Goal: Transaction & Acquisition: Book appointment/travel/reservation

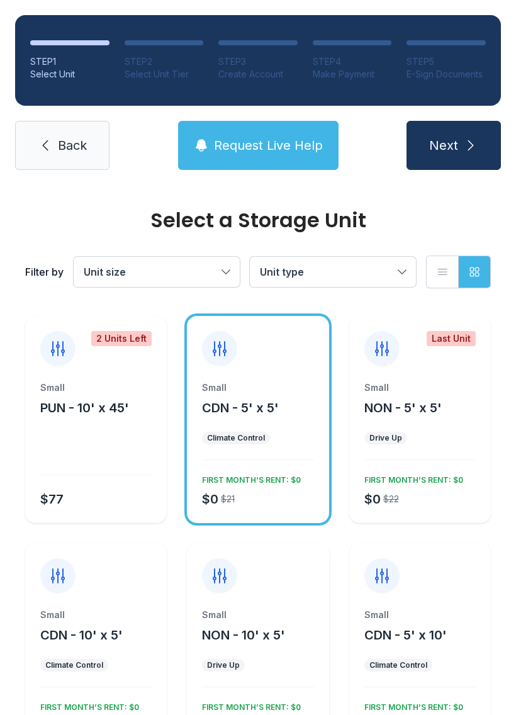
click at [297, 450] on div "Small CDN - 5' x 5' Climate Control $0 $21 FIRST MONTH’S RENT: $0" at bounding box center [258, 452] width 142 height 142
click at [274, 452] on div "Small CDN - 5' x 5' Climate Control $0 $21 FIRST MONTH’S RENT: $0" at bounding box center [258, 452] width 142 height 142
click at [457, 149] on span "Next" at bounding box center [443, 146] width 29 height 18
click at [262, 165] on button "Request Live Help" at bounding box center [258, 145] width 160 height 49
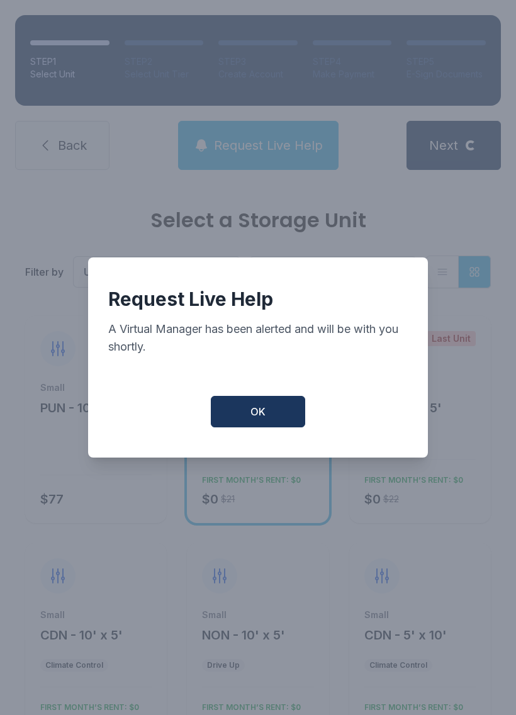
click at [250, 413] on span "OK" at bounding box center [257, 411] width 15 height 15
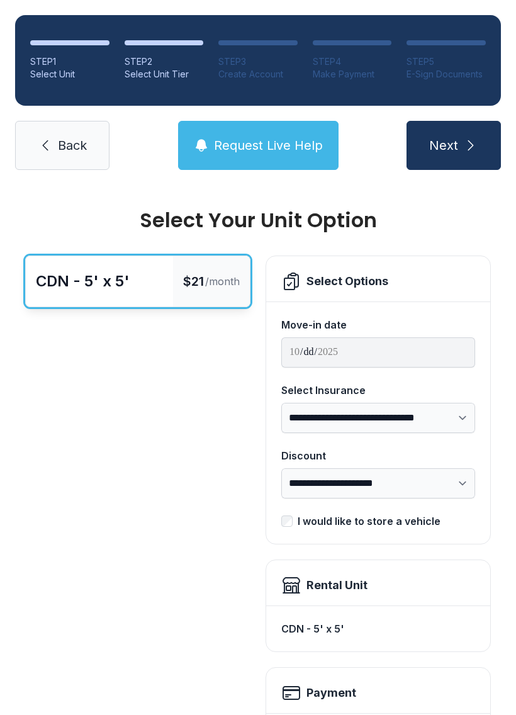
click at [267, 384] on div "**********" at bounding box center [378, 422] width 224 height 242
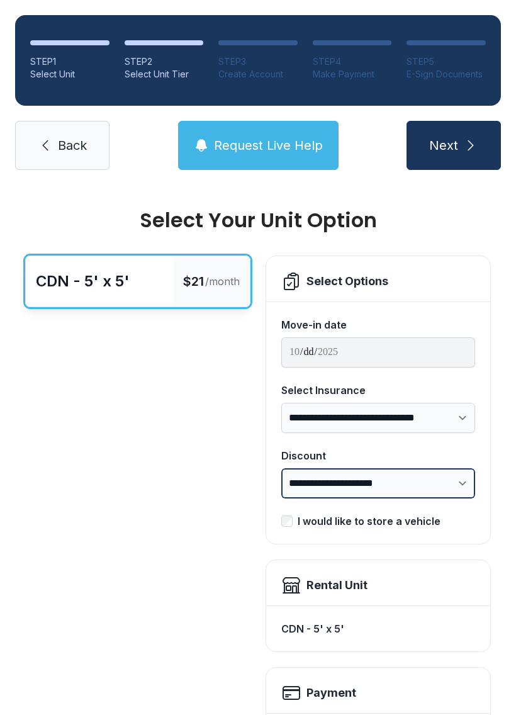
click at [453, 477] on select "**********" at bounding box center [378, 483] width 194 height 30
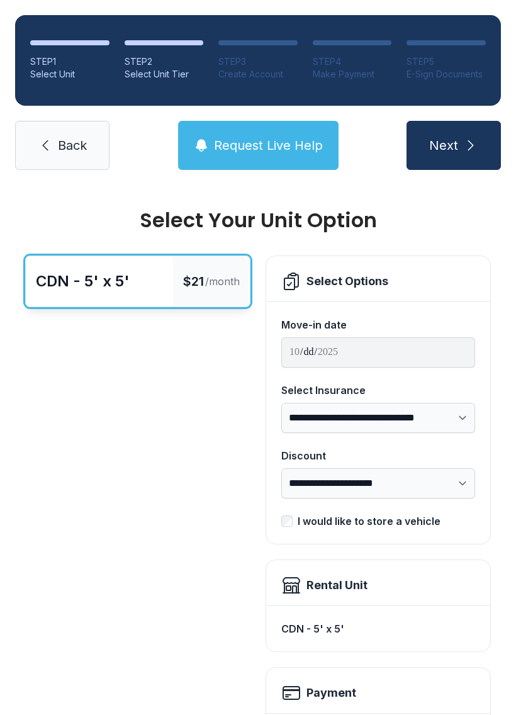
click at [306, 149] on span "Request Live Help" at bounding box center [268, 146] width 109 height 18
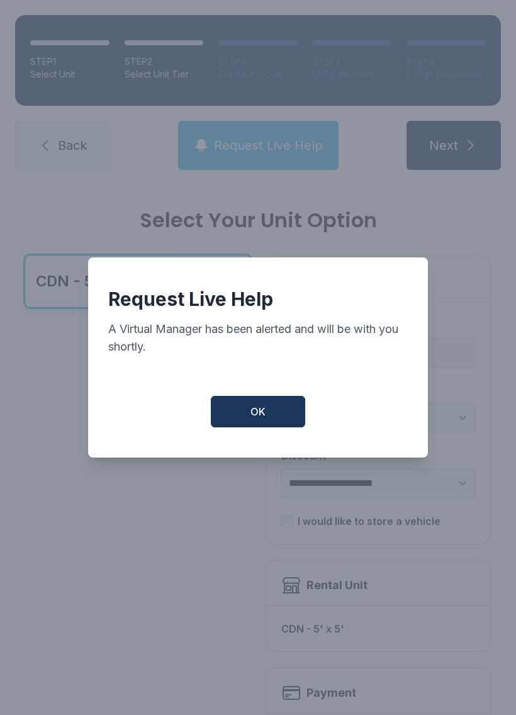
click at [252, 427] on button "OK" at bounding box center [258, 411] width 94 height 31
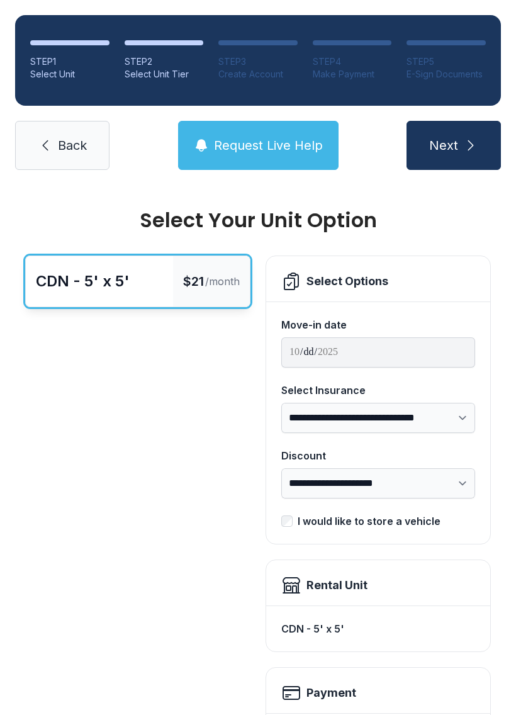
click at [254, 434] on div "**********" at bounding box center [258, 602] width 466 height 694
click at [474, 139] on icon "submit" at bounding box center [470, 145] width 15 height 15
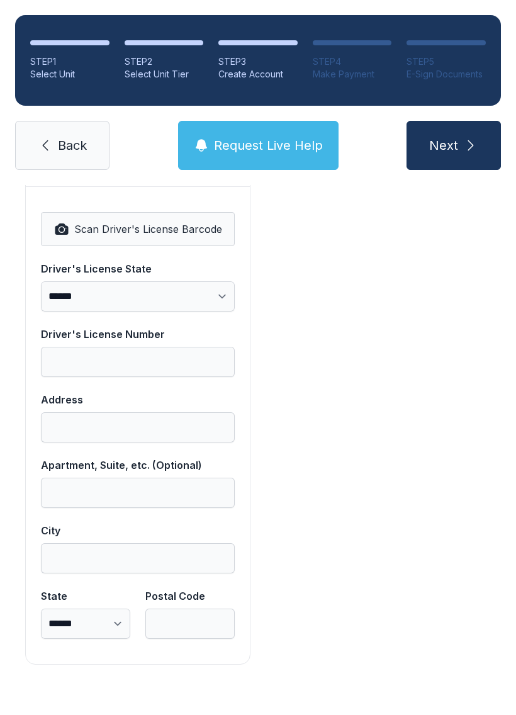
click at [473, 167] on button "Next" at bounding box center [453, 145] width 94 height 49
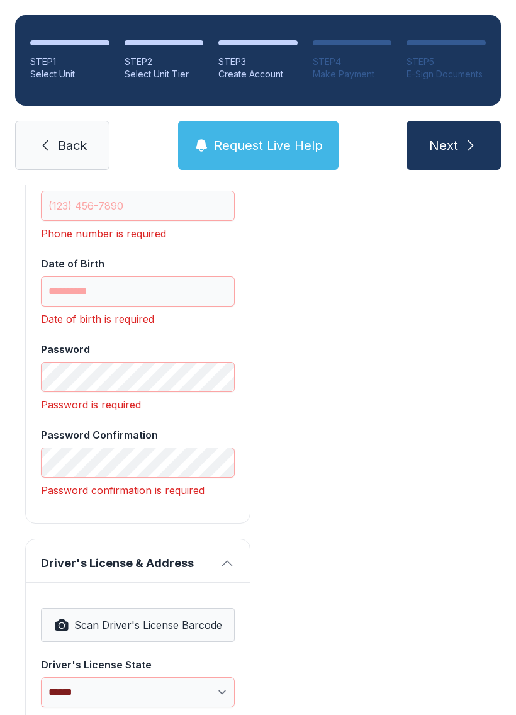
click at [474, 167] on button "Next" at bounding box center [453, 145] width 94 height 49
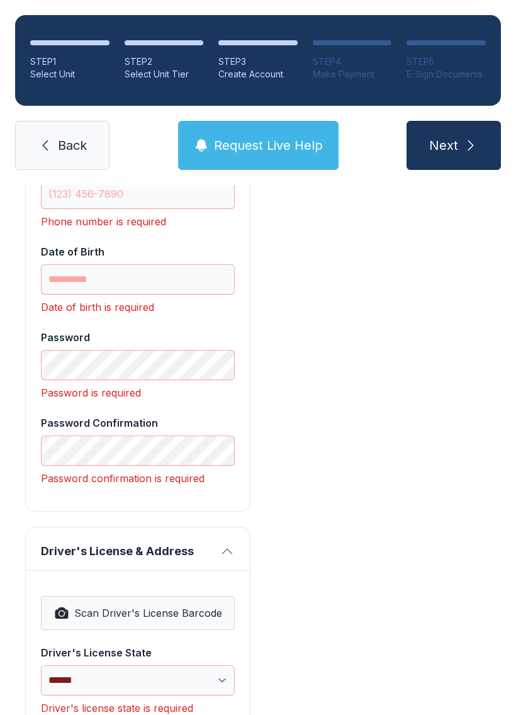
click at [455, 150] on span "Next" at bounding box center [443, 146] width 29 height 18
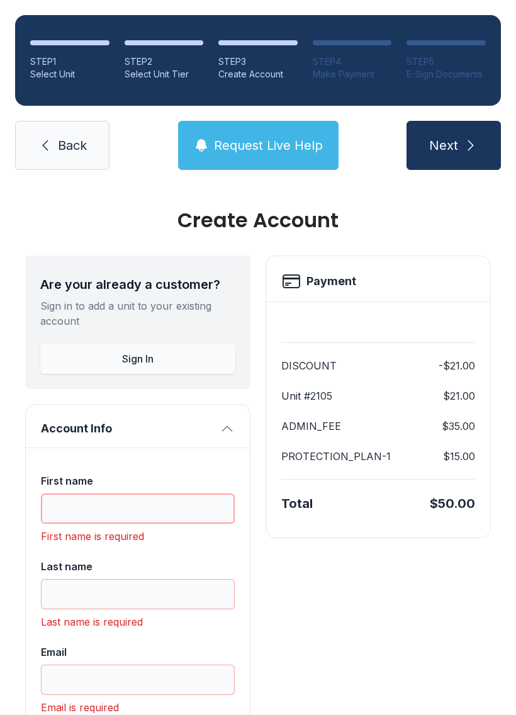
click at [453, 145] on button "Next" at bounding box center [453, 145] width 94 height 49
click at [87, 133] on link "Back" at bounding box center [62, 145] width 94 height 49
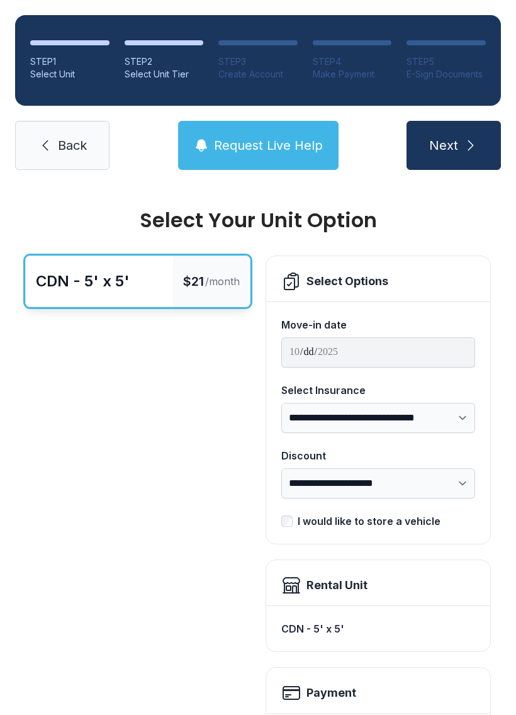
click at [71, 160] on link "Back" at bounding box center [62, 145] width 94 height 49
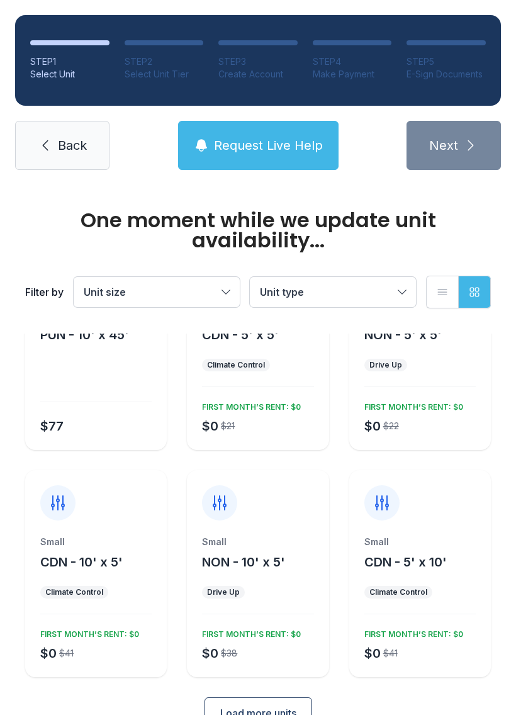
scroll to position [97, 0]
